Goal: Book appointment/travel/reservation

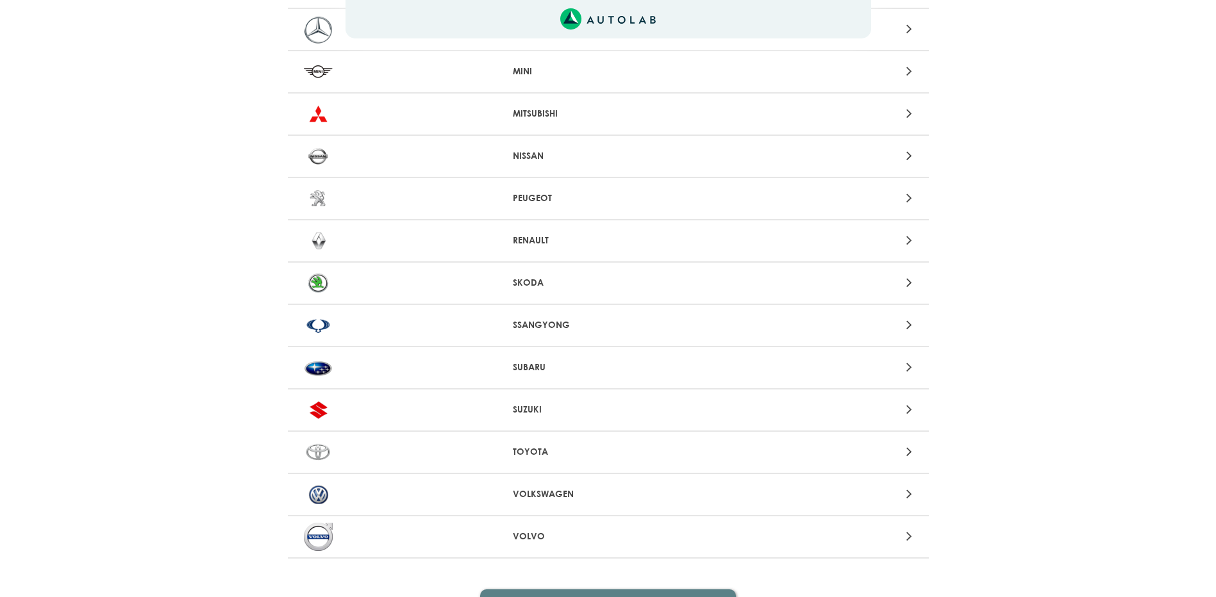
scroll to position [1154, 0]
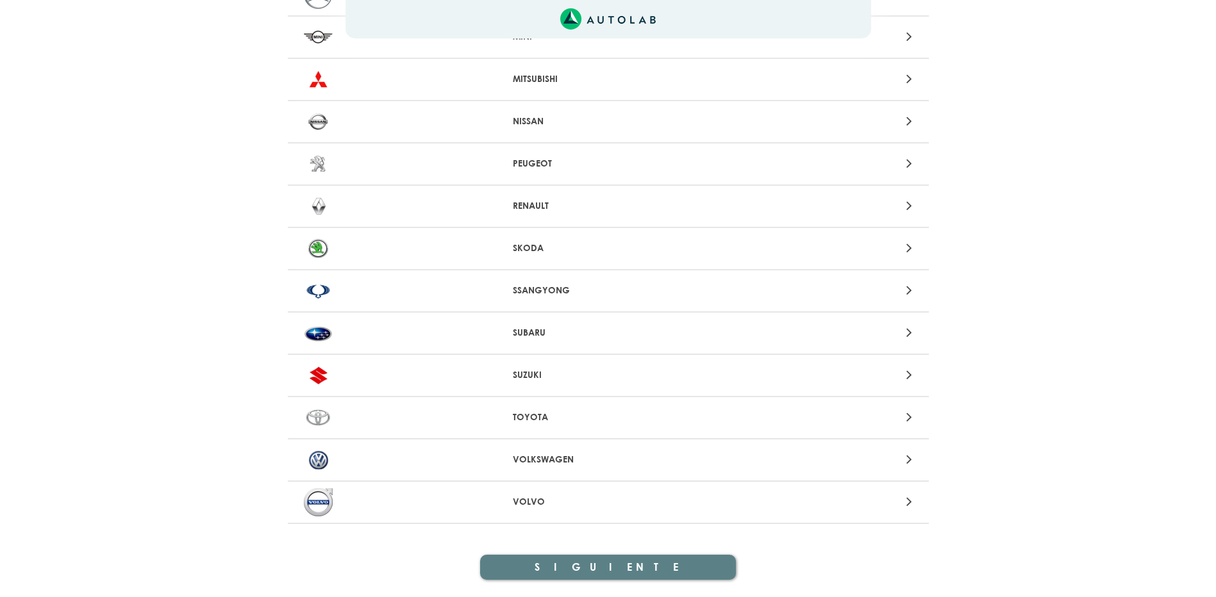
click at [906, 162] on icon at bounding box center [909, 163] width 6 height 17
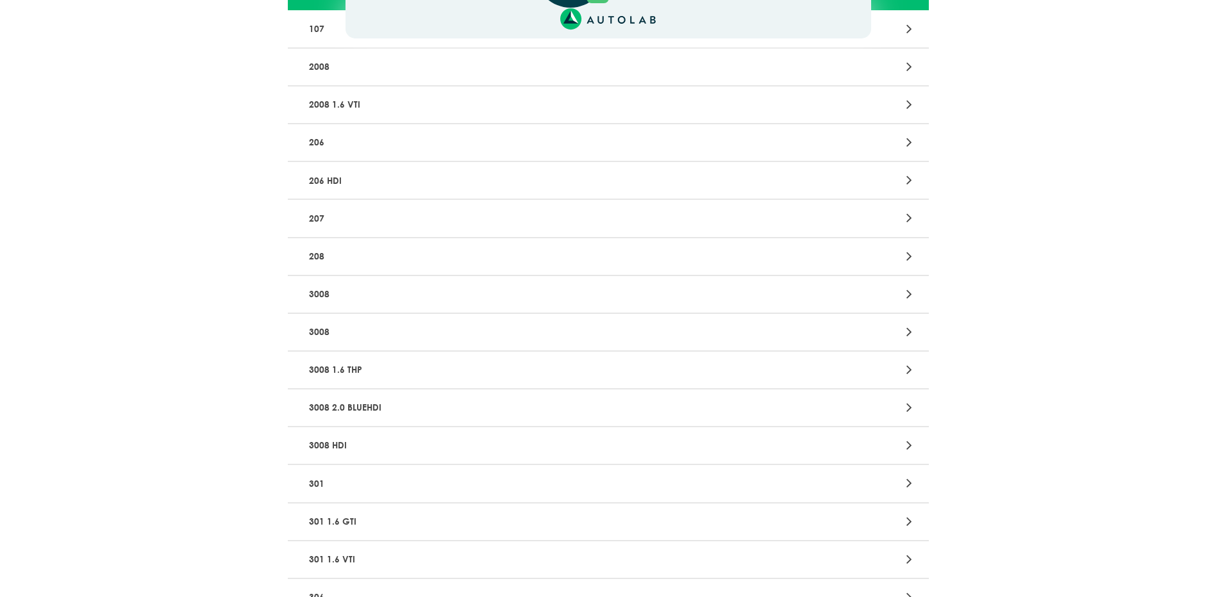
scroll to position [192, 0]
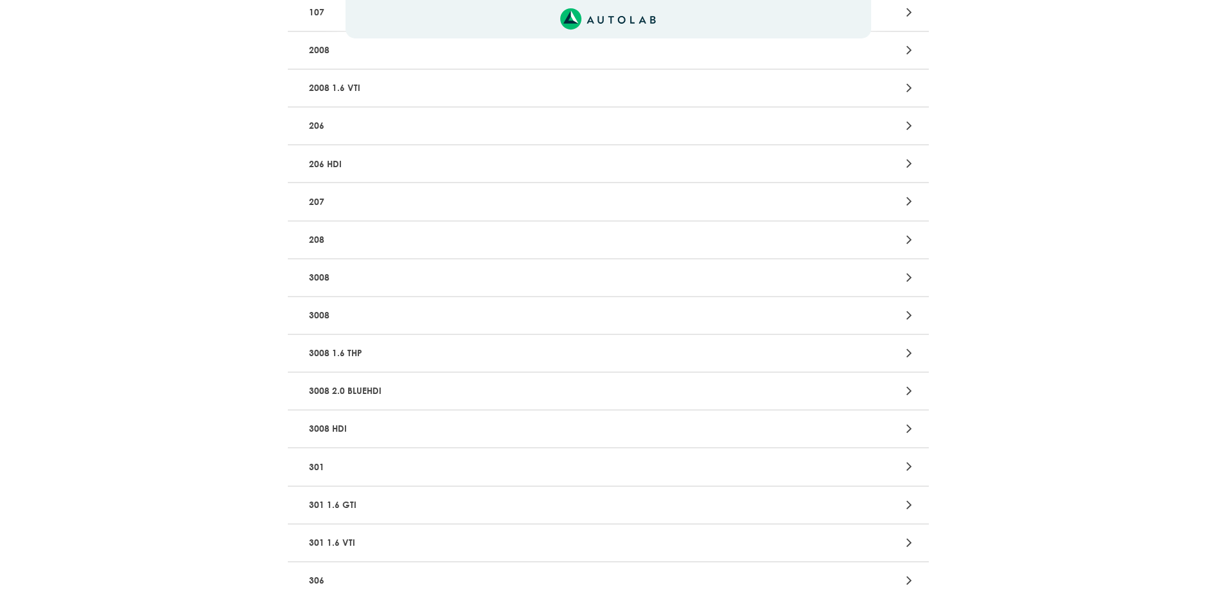
click at [910, 356] on div "Aquí, puedes modificar la ciudad. OK .aex,.bex{fill:none!important;stroke:#50c4…" at bounding box center [608, 106] width 1216 height 597
click at [910, 355] on icon at bounding box center [909, 353] width 6 height 17
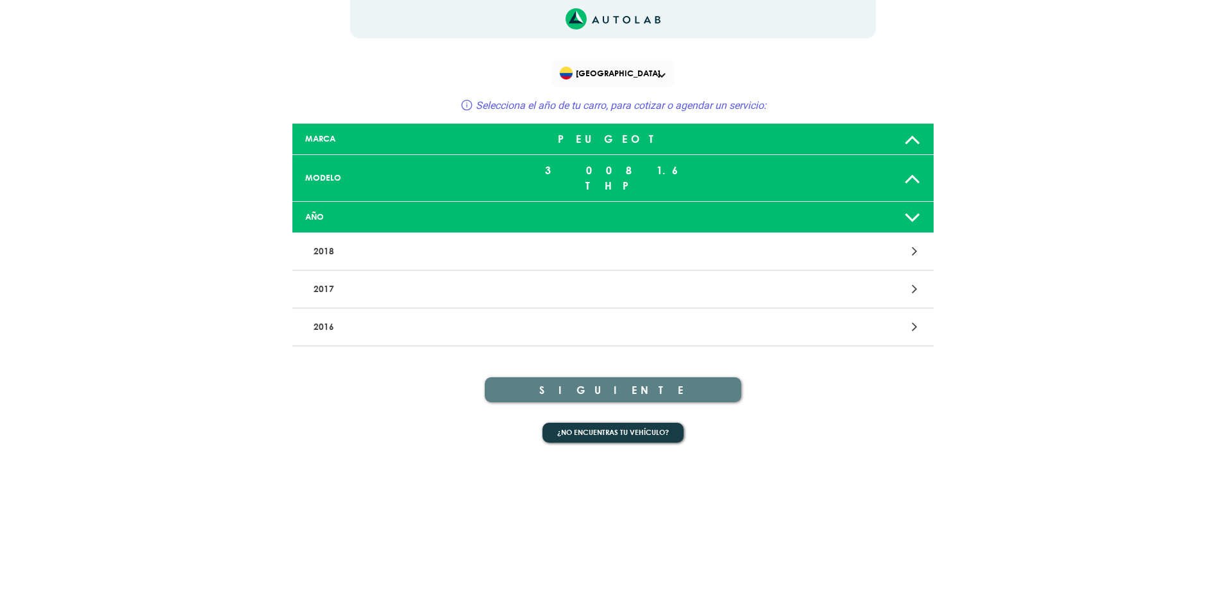
click at [912, 204] on icon at bounding box center [912, 217] width 17 height 26
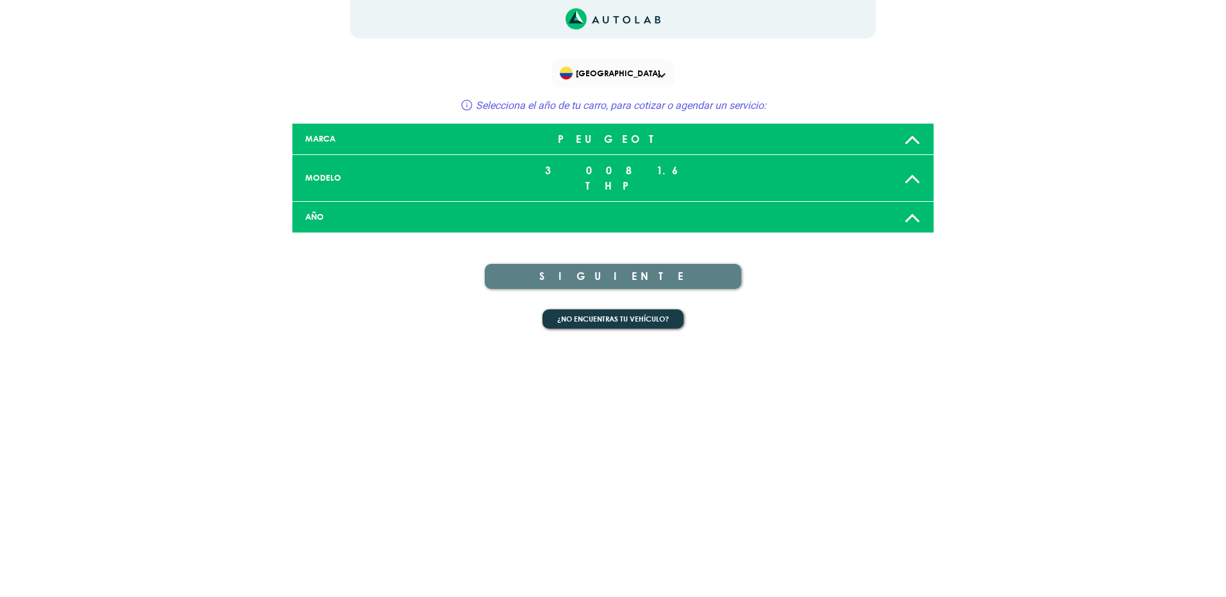
click at [912, 204] on icon at bounding box center [912, 217] width 17 height 26
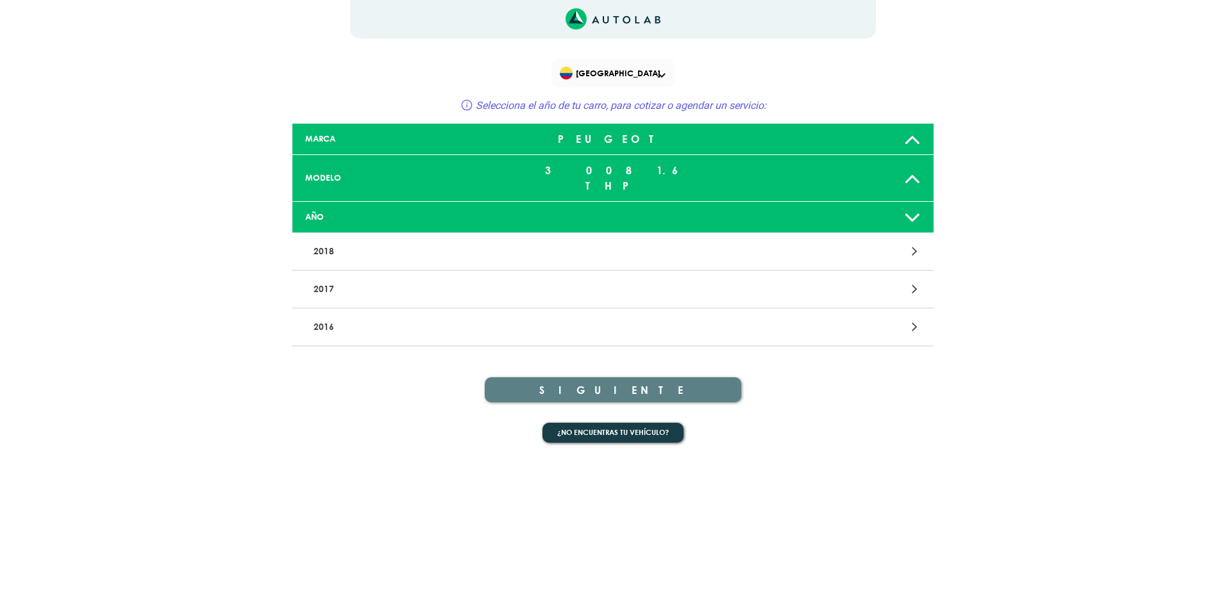
click at [915, 171] on icon at bounding box center [912, 178] width 17 height 26
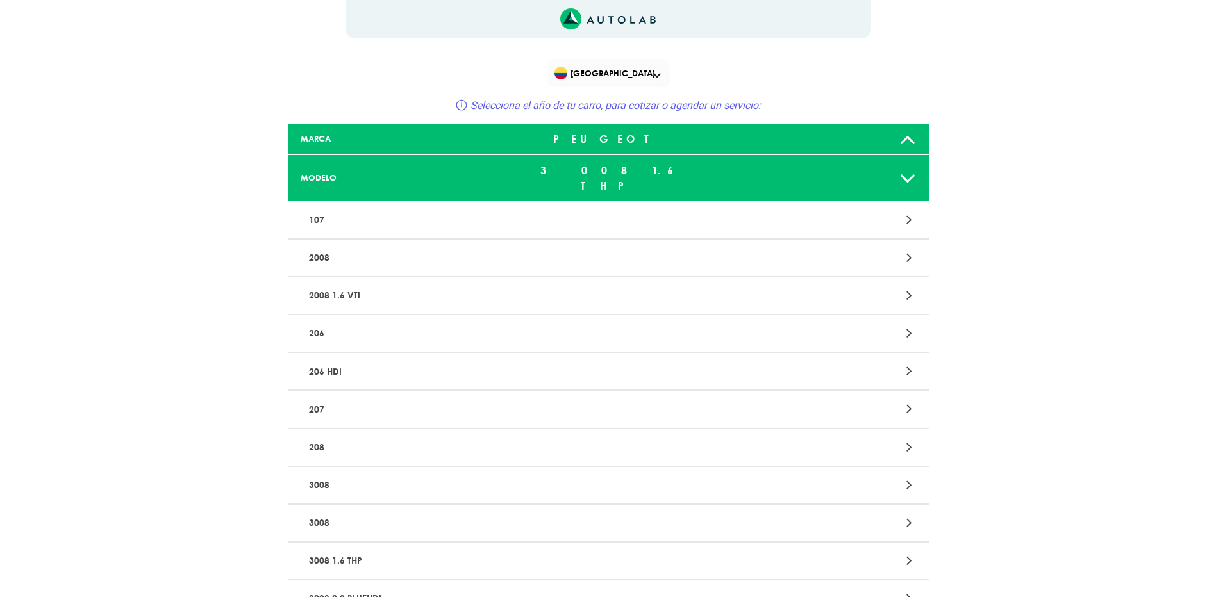
click at [387, 474] on p "3008" at bounding box center [503, 486] width 399 height 24
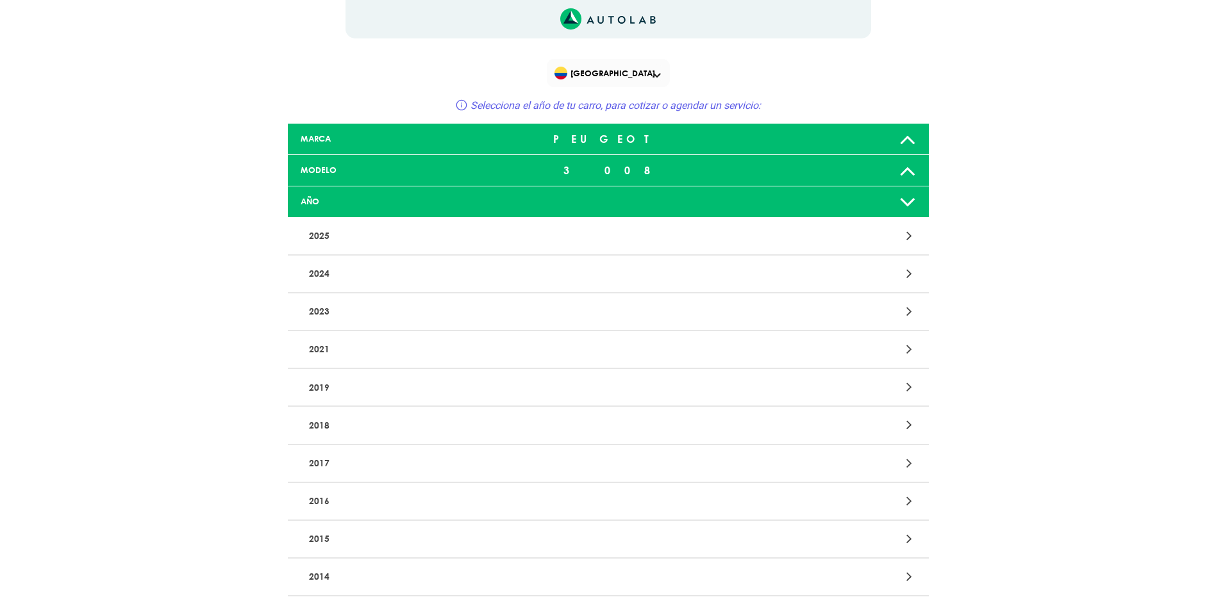
click at [908, 316] on icon at bounding box center [909, 311] width 6 height 17
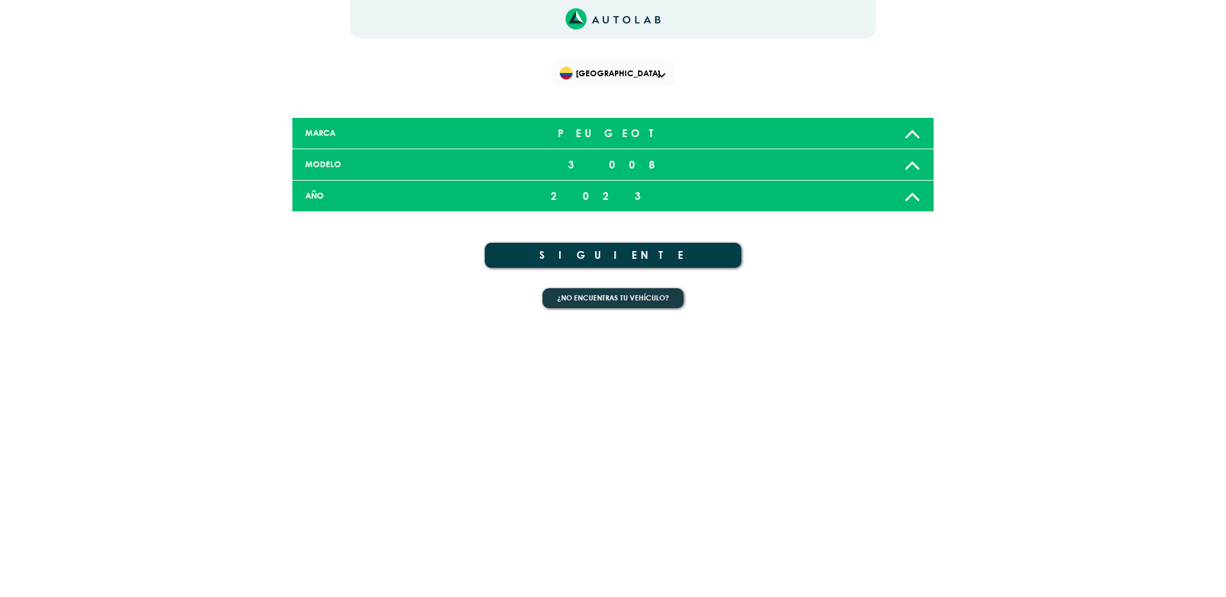
click at [644, 256] on button "SIGUIENTE" at bounding box center [613, 255] width 256 height 25
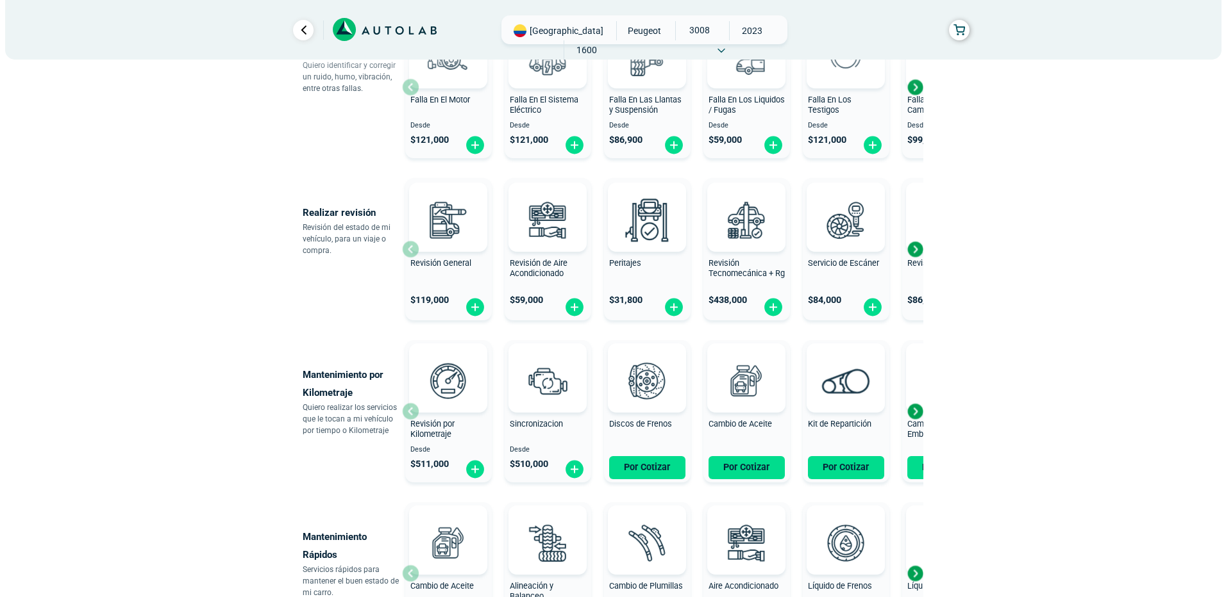
scroll to position [385, 0]
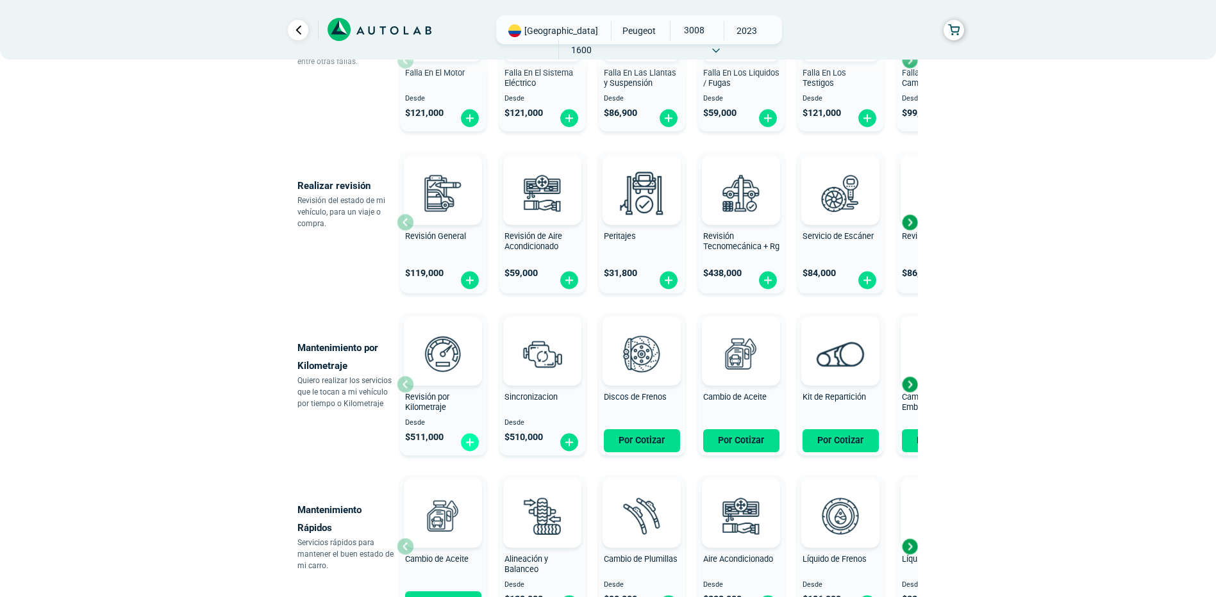
click at [469, 445] on img at bounding box center [470, 443] width 21 height 20
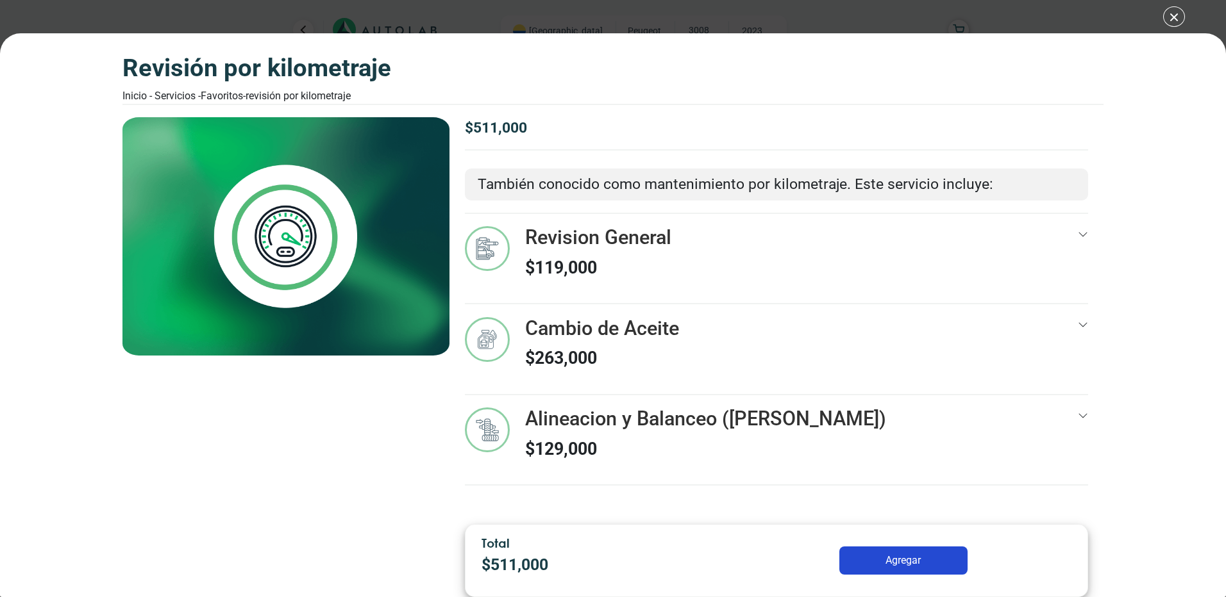
click at [904, 565] on button "Agregar" at bounding box center [903, 561] width 128 height 28
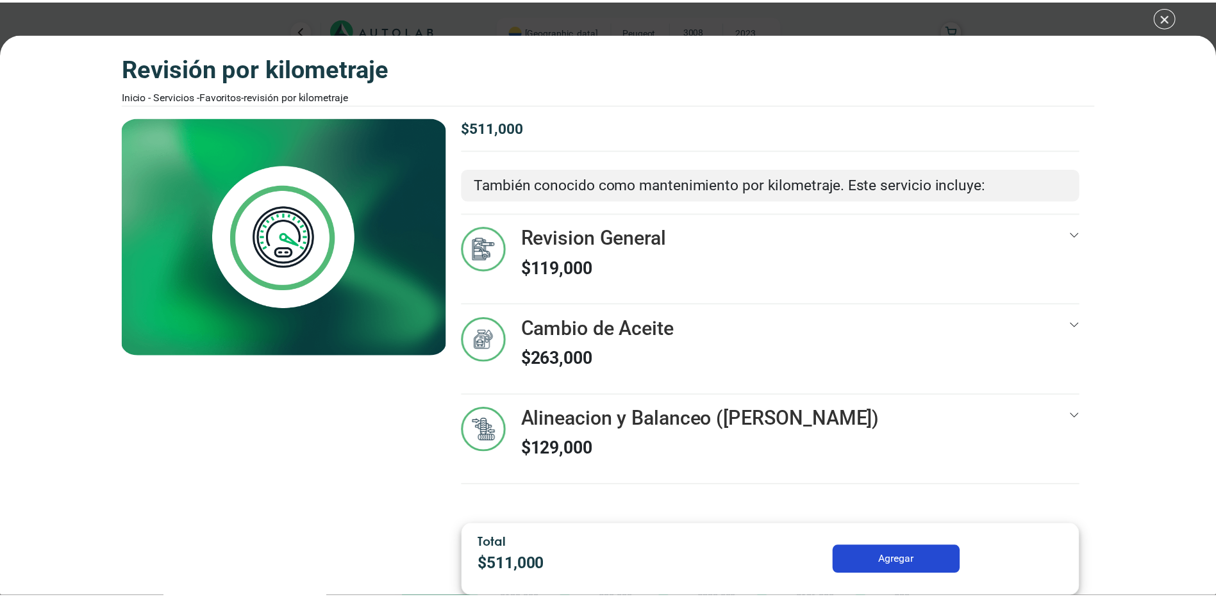
scroll to position [400, 0]
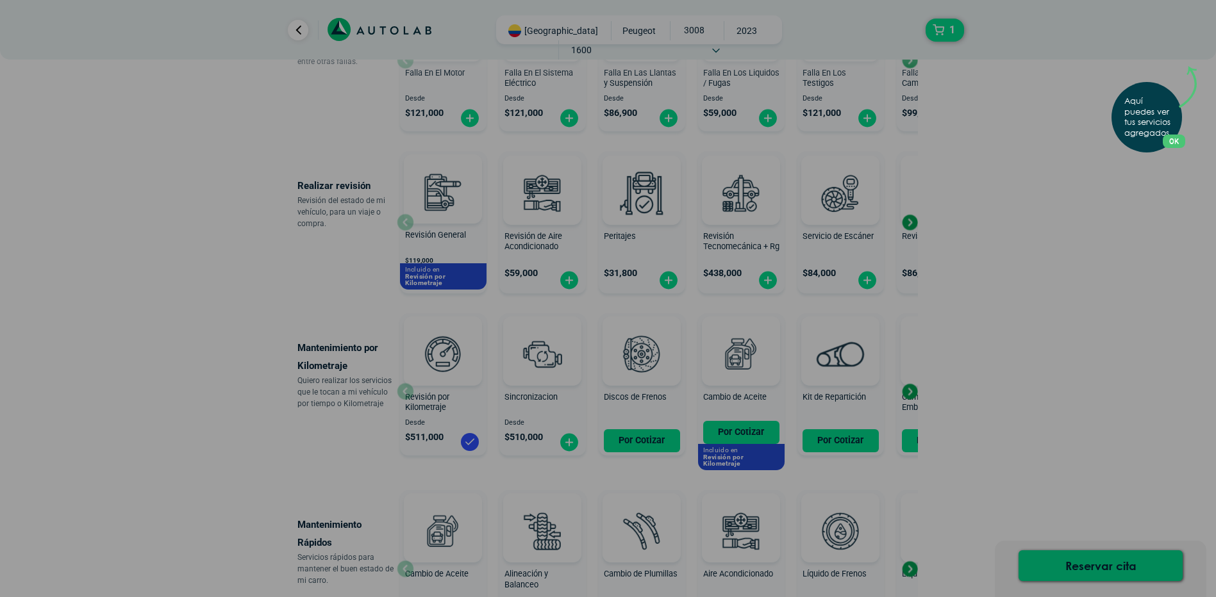
click at [1182, 139] on button "OK" at bounding box center [1174, 141] width 22 height 13
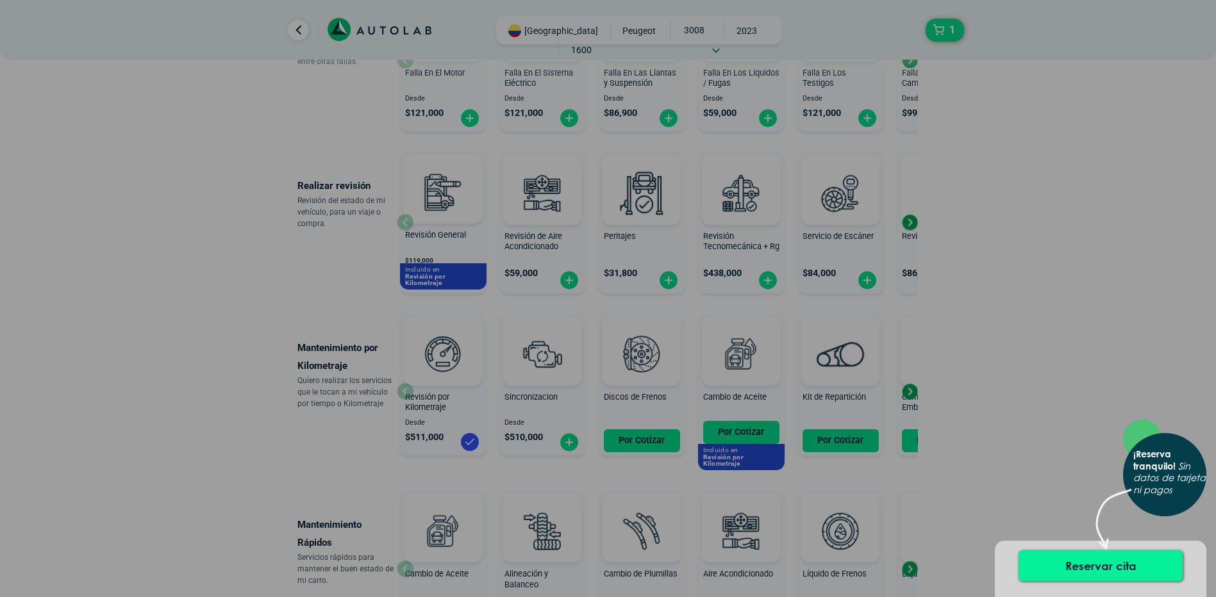
click at [1107, 564] on button "Reservar cita" at bounding box center [1101, 566] width 164 height 31
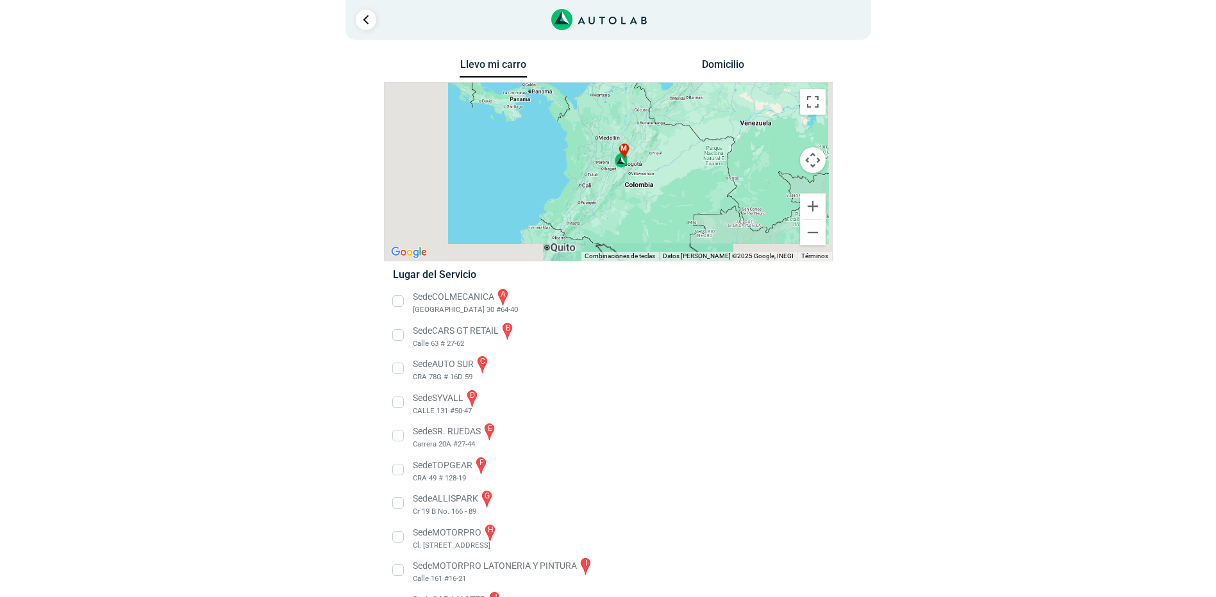
click at [622, 167] on div "a b c d e f g" at bounding box center [608, 172] width 447 height 178
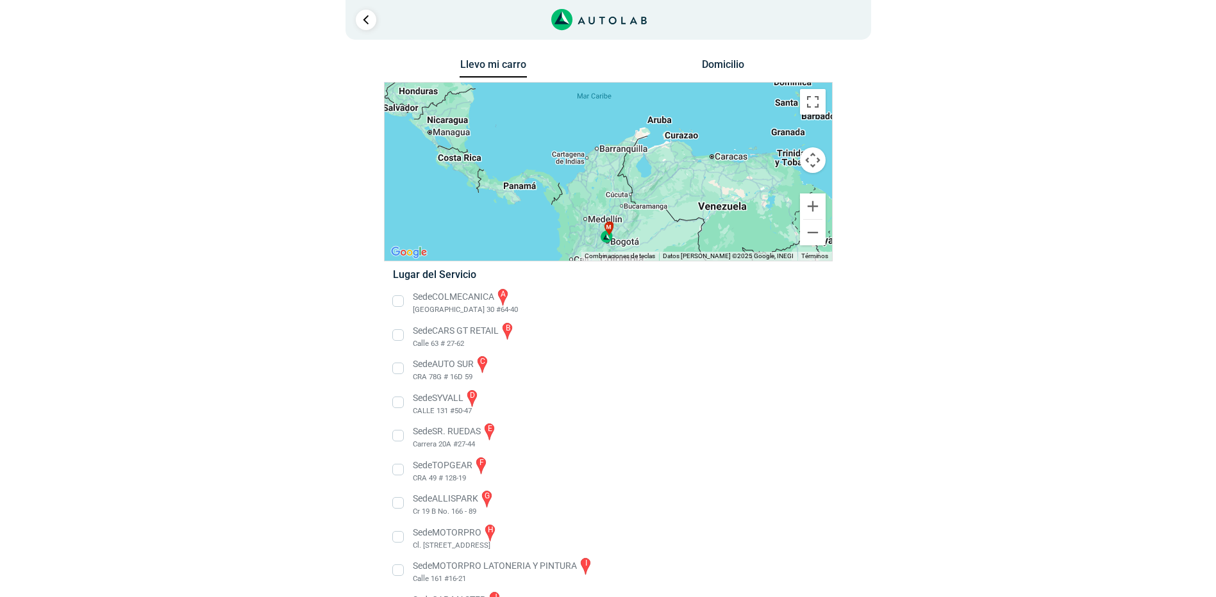
drag, startPoint x: 633, startPoint y: 124, endPoint x: 616, endPoint y: 222, distance: 99.6
click at [616, 222] on div "a b c d e f g" at bounding box center [608, 172] width 447 height 178
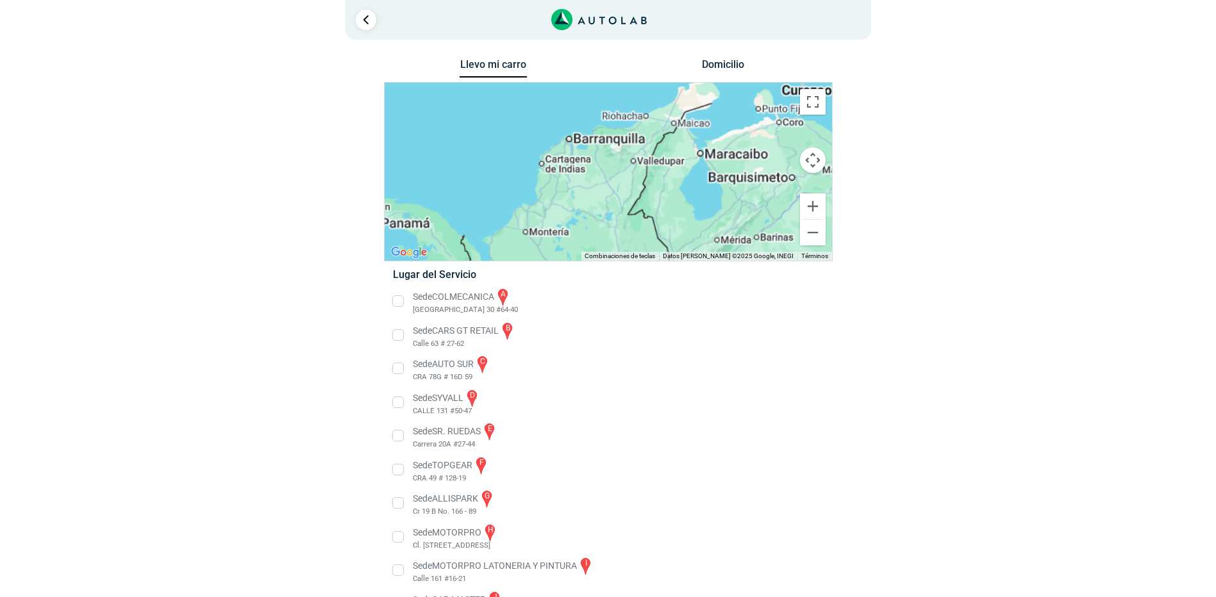
drag, startPoint x: 610, startPoint y: 177, endPoint x: 585, endPoint y: 169, distance: 26.2
click at [605, 188] on div "a b c d e f g" at bounding box center [608, 172] width 447 height 178
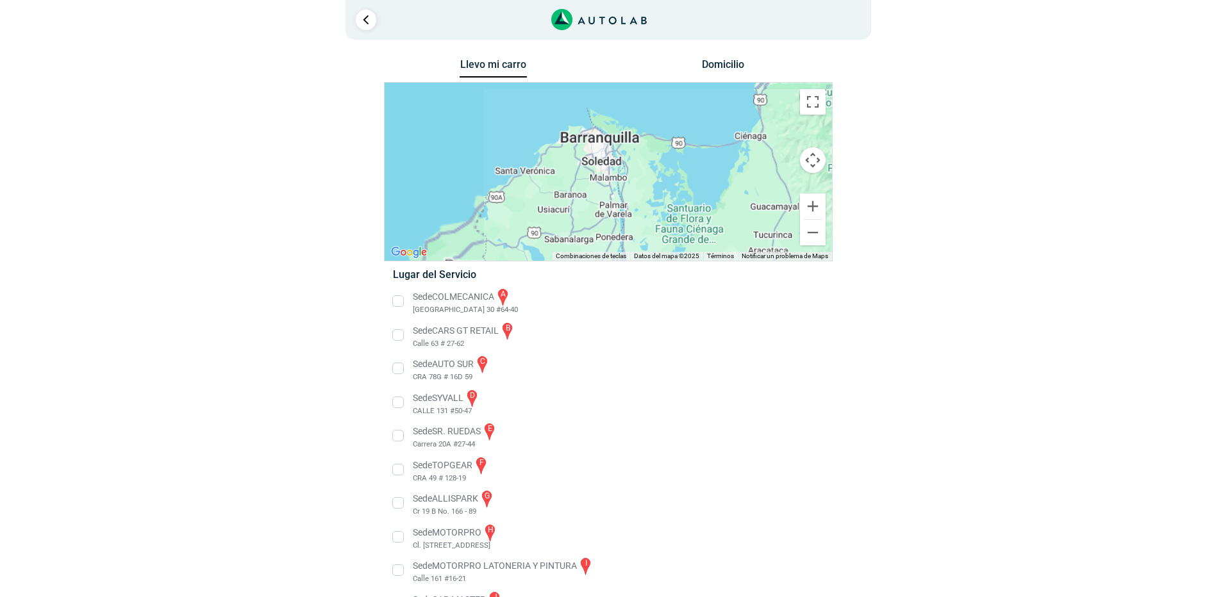
drag, startPoint x: 552, startPoint y: 131, endPoint x: 618, endPoint y: 217, distance: 108.3
click at [618, 217] on div "a b c d e f g" at bounding box center [608, 172] width 447 height 178
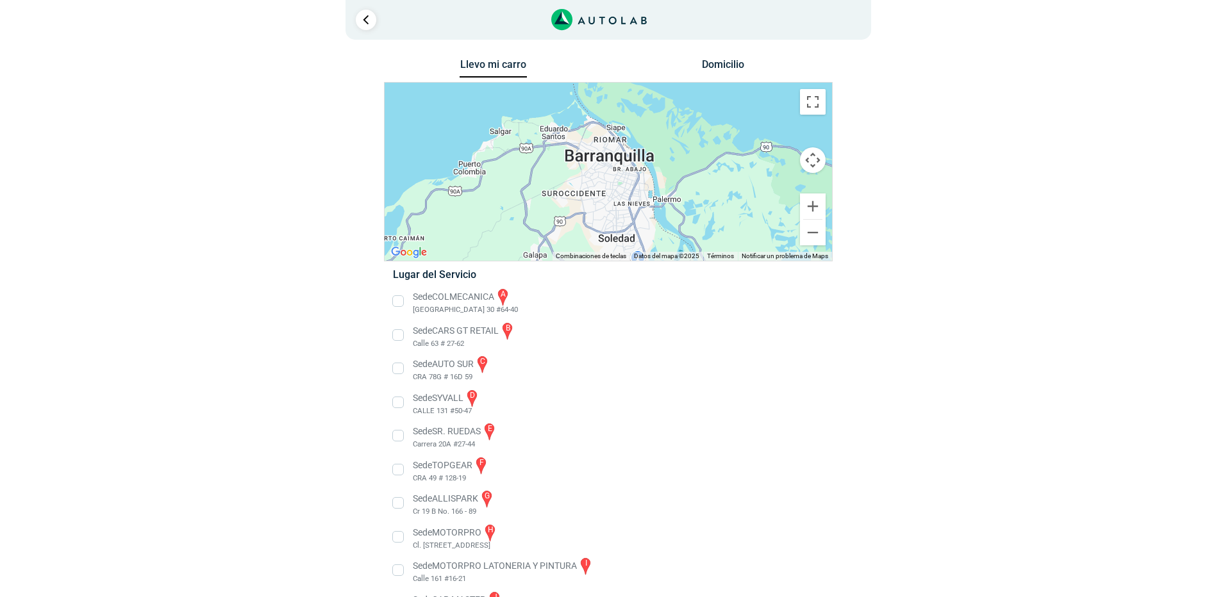
drag, startPoint x: 588, startPoint y: 106, endPoint x: 615, endPoint y: 213, distance: 110.9
click at [615, 213] on div "a b c d e f g" at bounding box center [608, 172] width 447 height 178
